Goal: Obtain resource: Download file/media

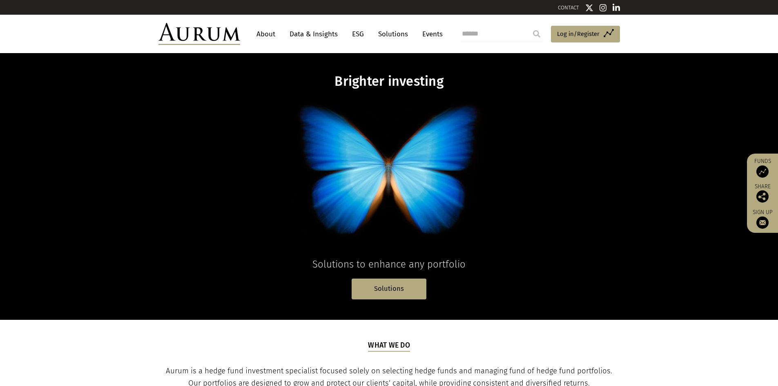
drag, startPoint x: 332, startPoint y: 34, endPoint x: 330, endPoint y: 39, distance: 5.3
click at [332, 34] on link "Data & Insights" at bounding box center [314, 34] width 56 height 15
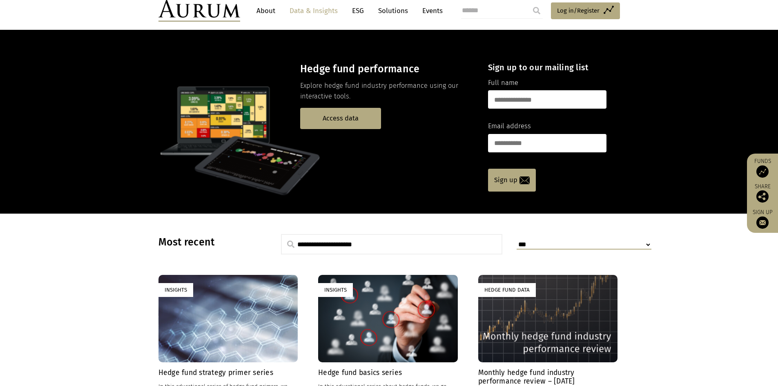
scroll to position [327, 0]
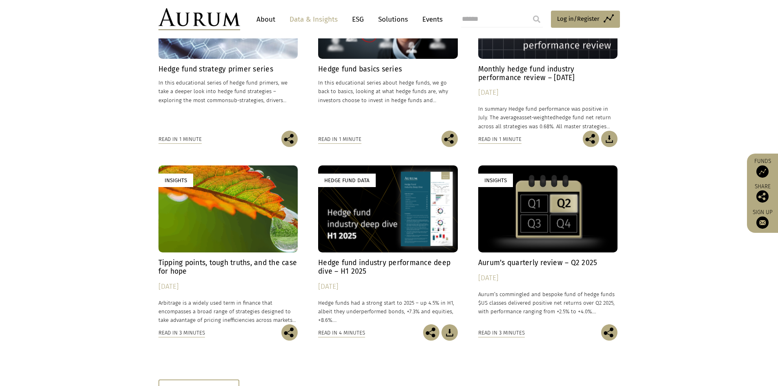
click at [405, 232] on div "Hedge Fund Data" at bounding box center [388, 208] width 140 height 87
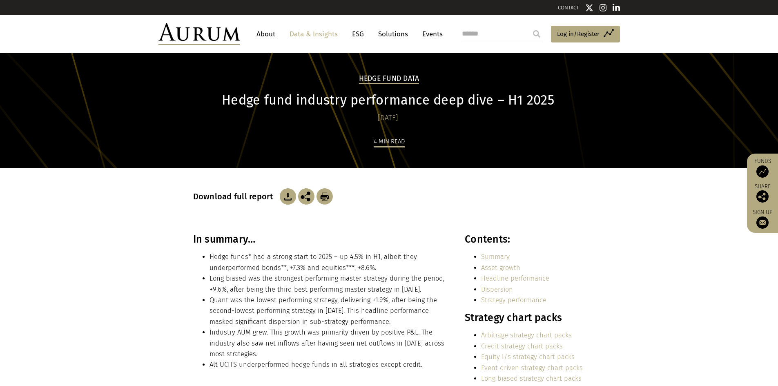
click at [290, 195] on img at bounding box center [288, 196] width 16 height 16
